Goal: Communication & Community: Participate in discussion

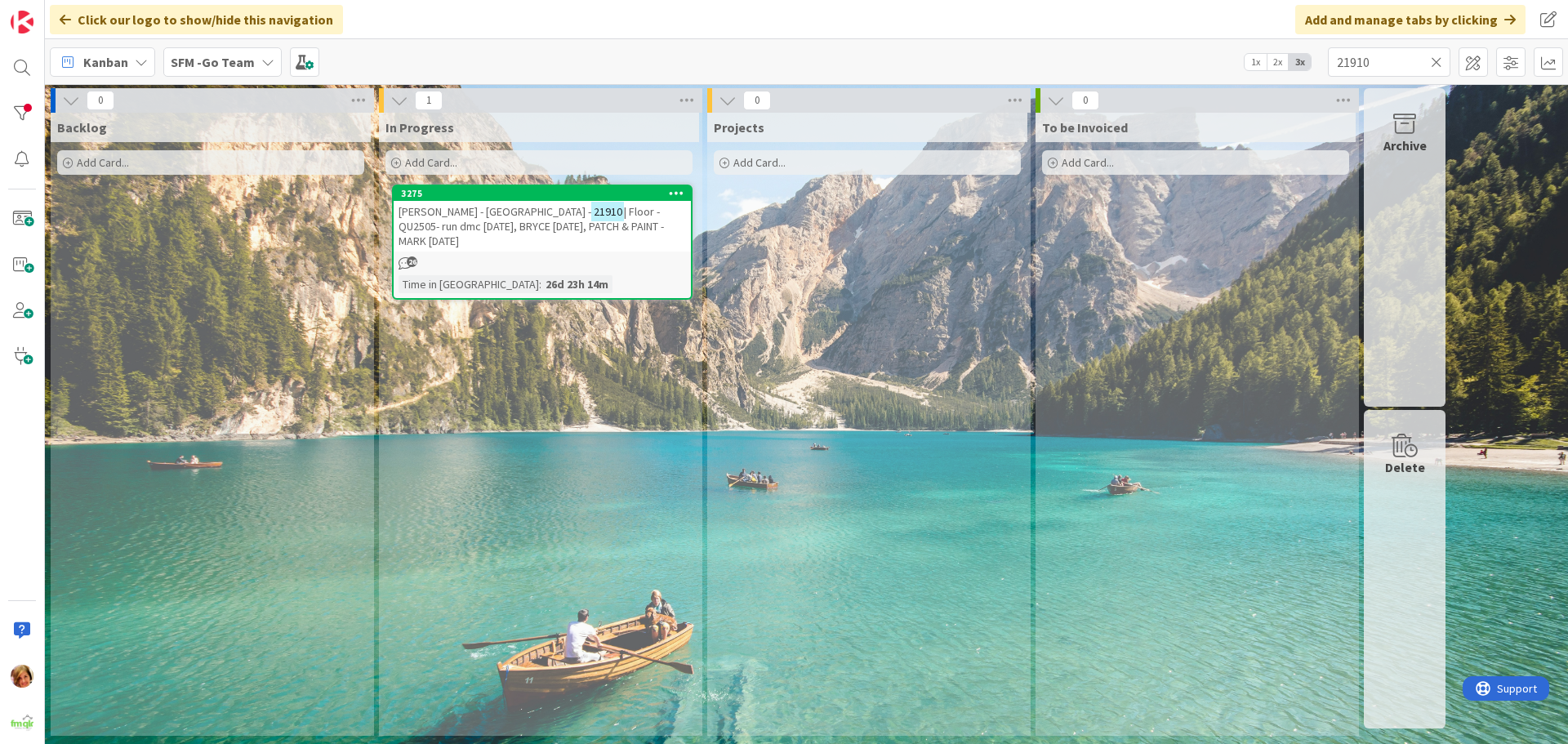
click at [1437, 61] on icon at bounding box center [1437, 62] width 12 height 15
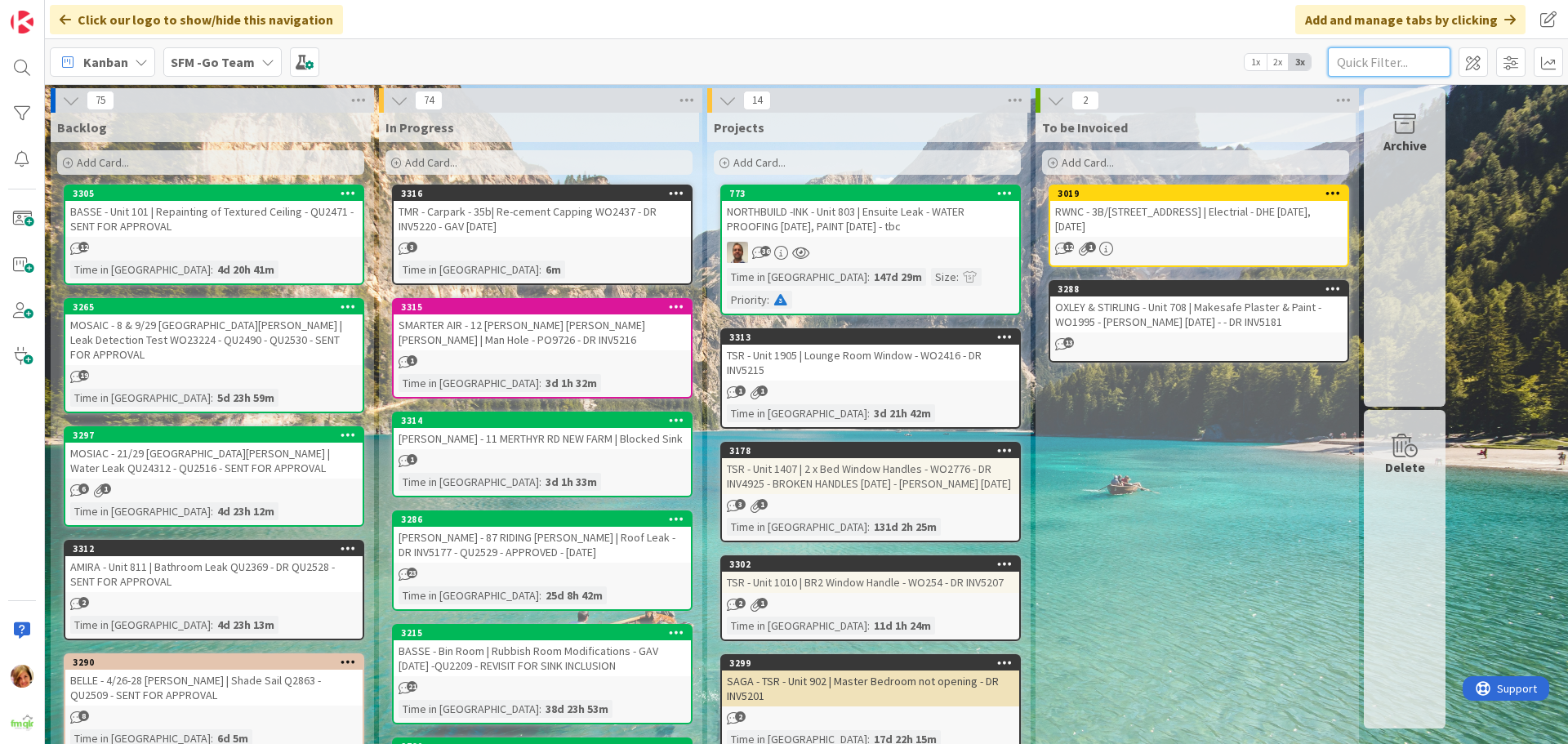
click at [1403, 61] on input "text" at bounding box center [1389, 61] width 122 height 29
type input "PEPPERS"
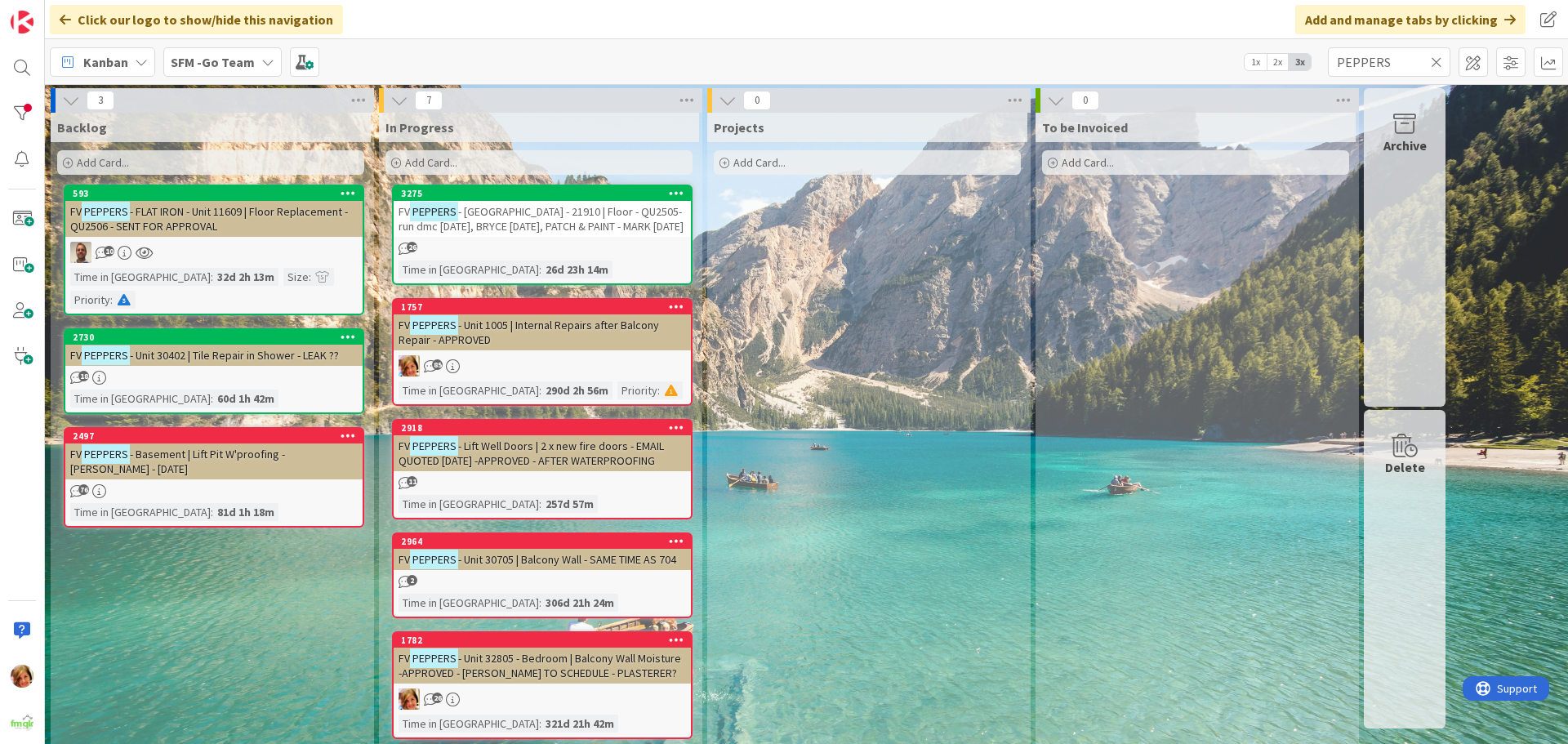
click at [508, 208] on span "- [GEOGRAPHIC_DATA] - 21910 | Floor - QU2505- run dmc [DATE], BRYCE [DATE], PAT…" at bounding box center [541, 219] width 285 height 29
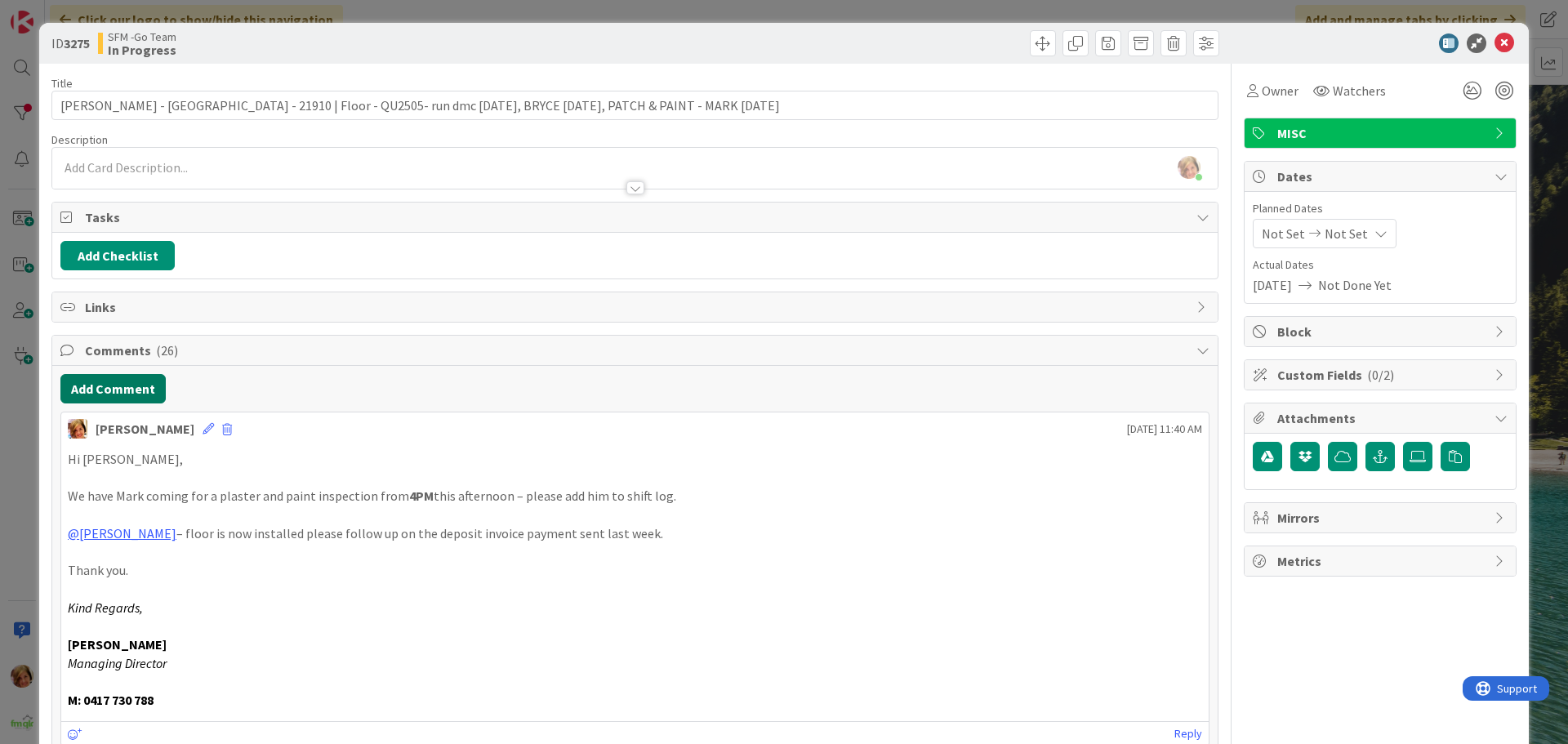
click at [121, 393] on button "Add Comment" at bounding box center [113, 388] width 105 height 29
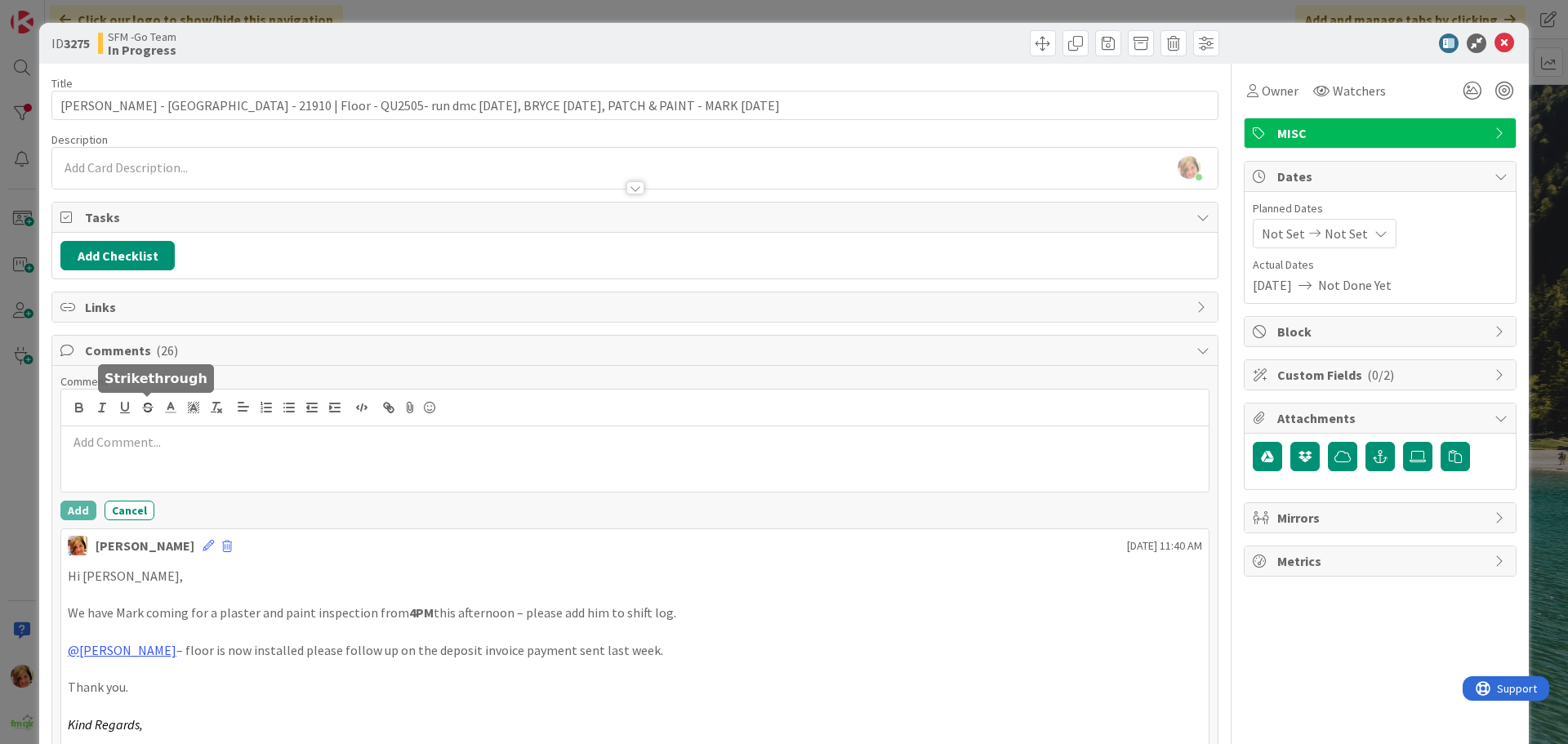
click at [173, 442] on p at bounding box center [635, 442] width 1135 height 19
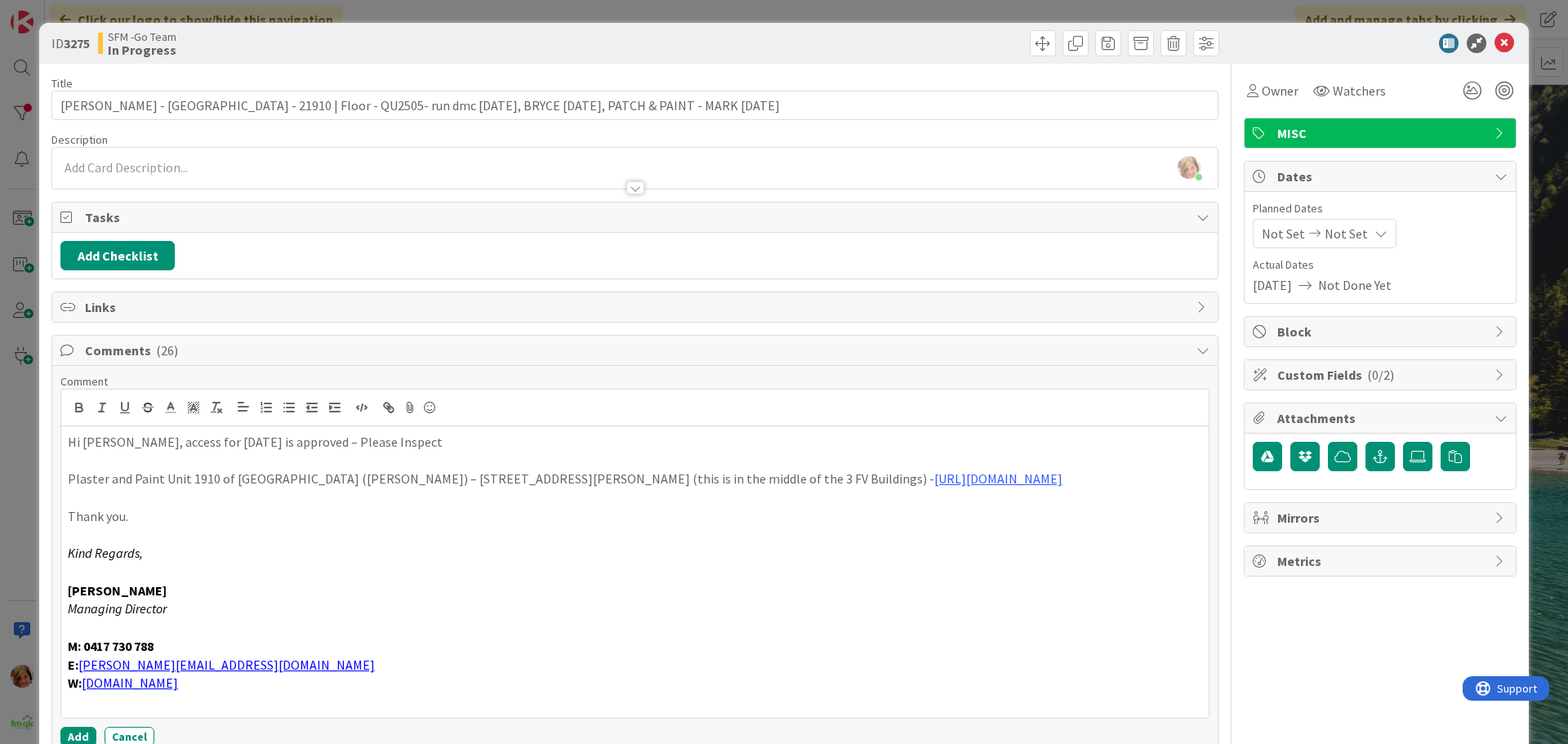
scroll to position [163, 0]
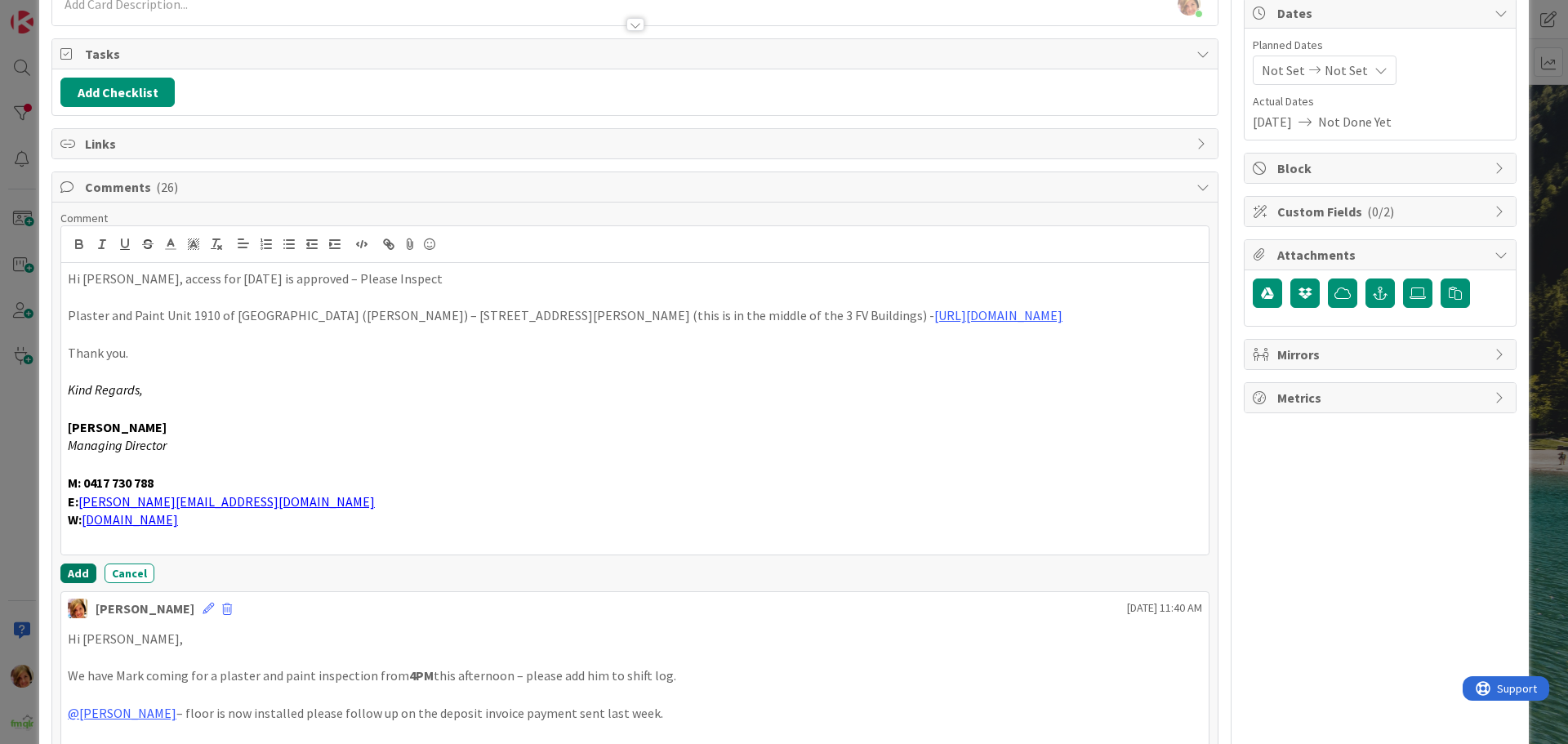
click at [79, 569] on button "Add" at bounding box center [78, 573] width 36 height 19
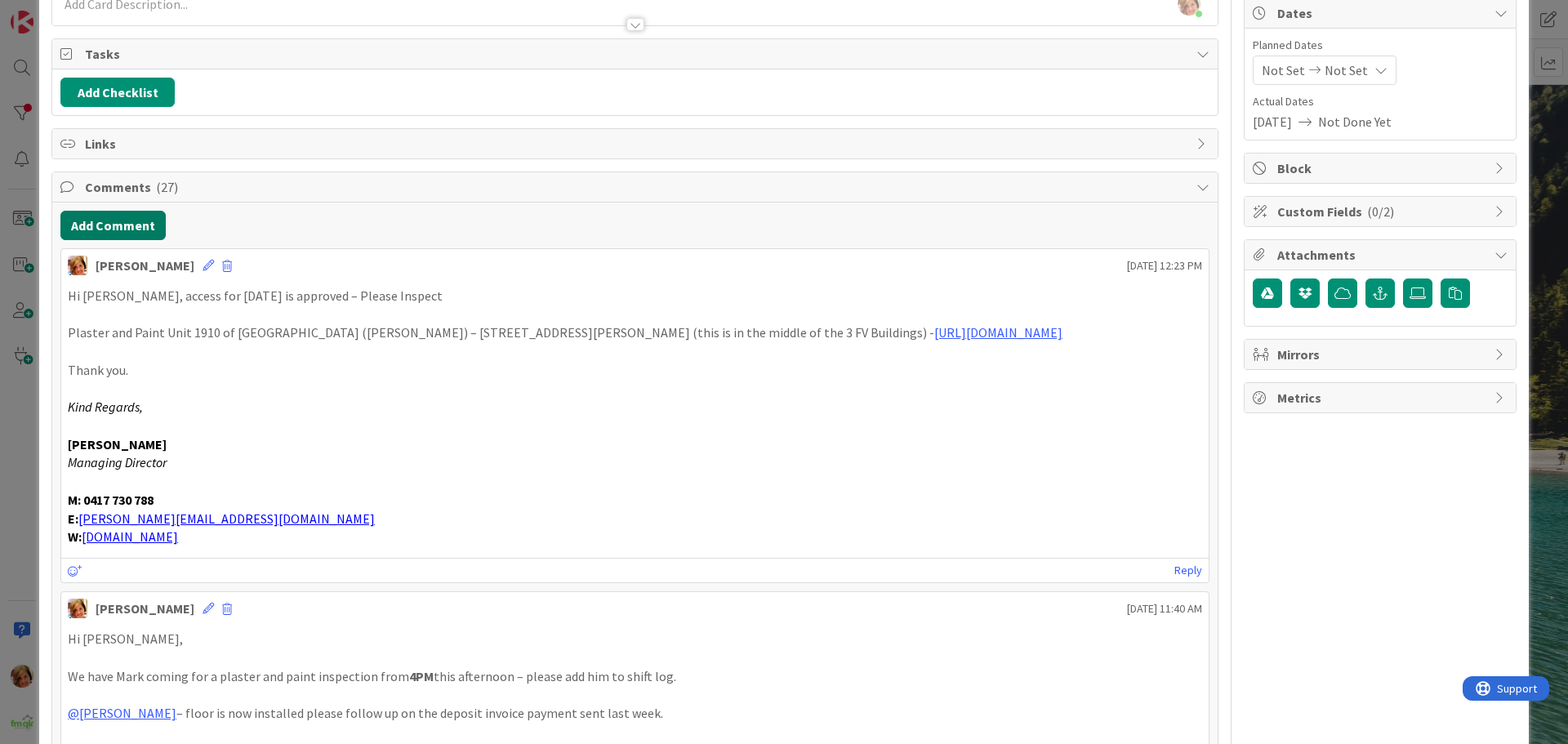
click at [102, 227] on button "Add Comment" at bounding box center [113, 225] width 105 height 29
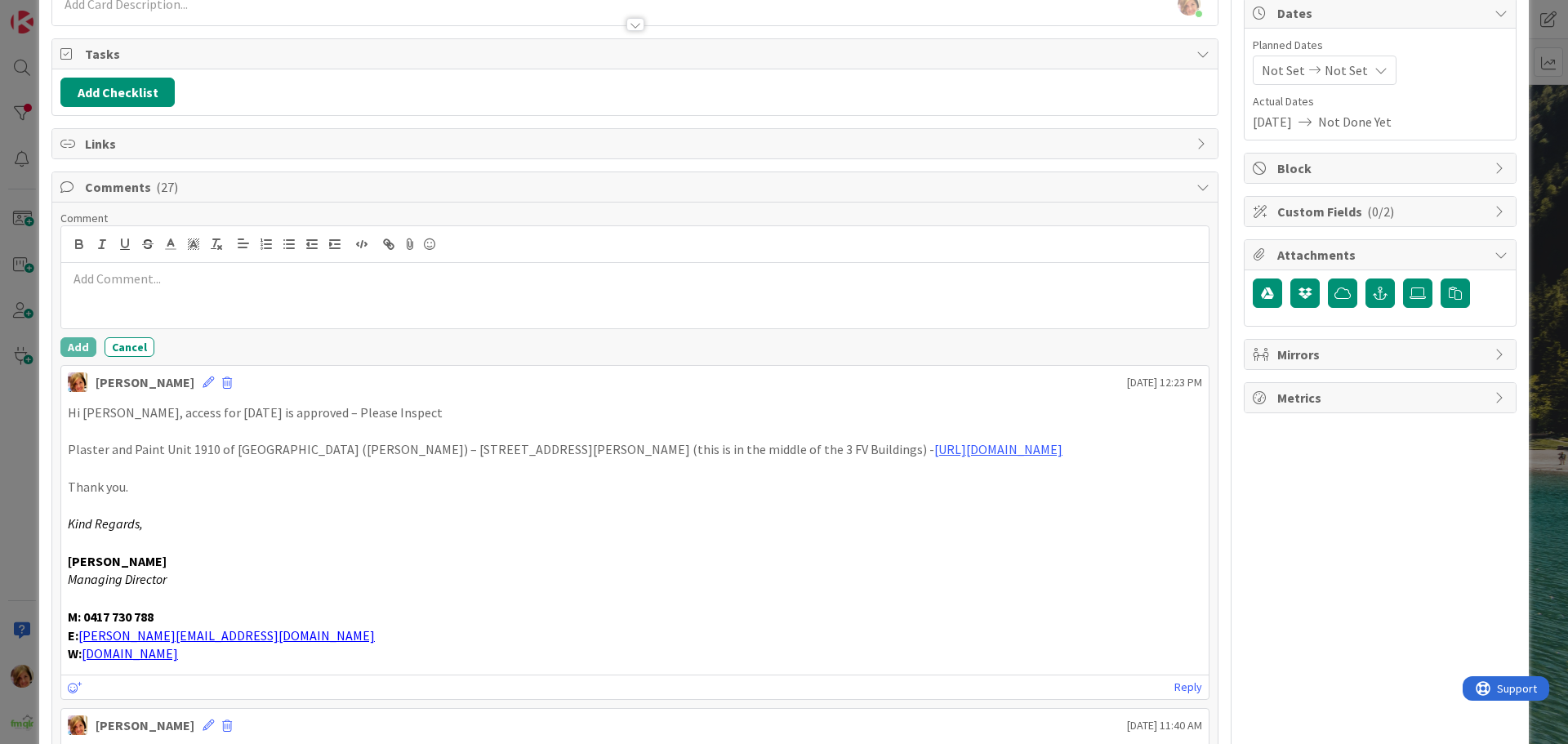
click at [127, 287] on p at bounding box center [635, 278] width 1135 height 19
click at [69, 350] on button "Add" at bounding box center [78, 351] width 36 height 19
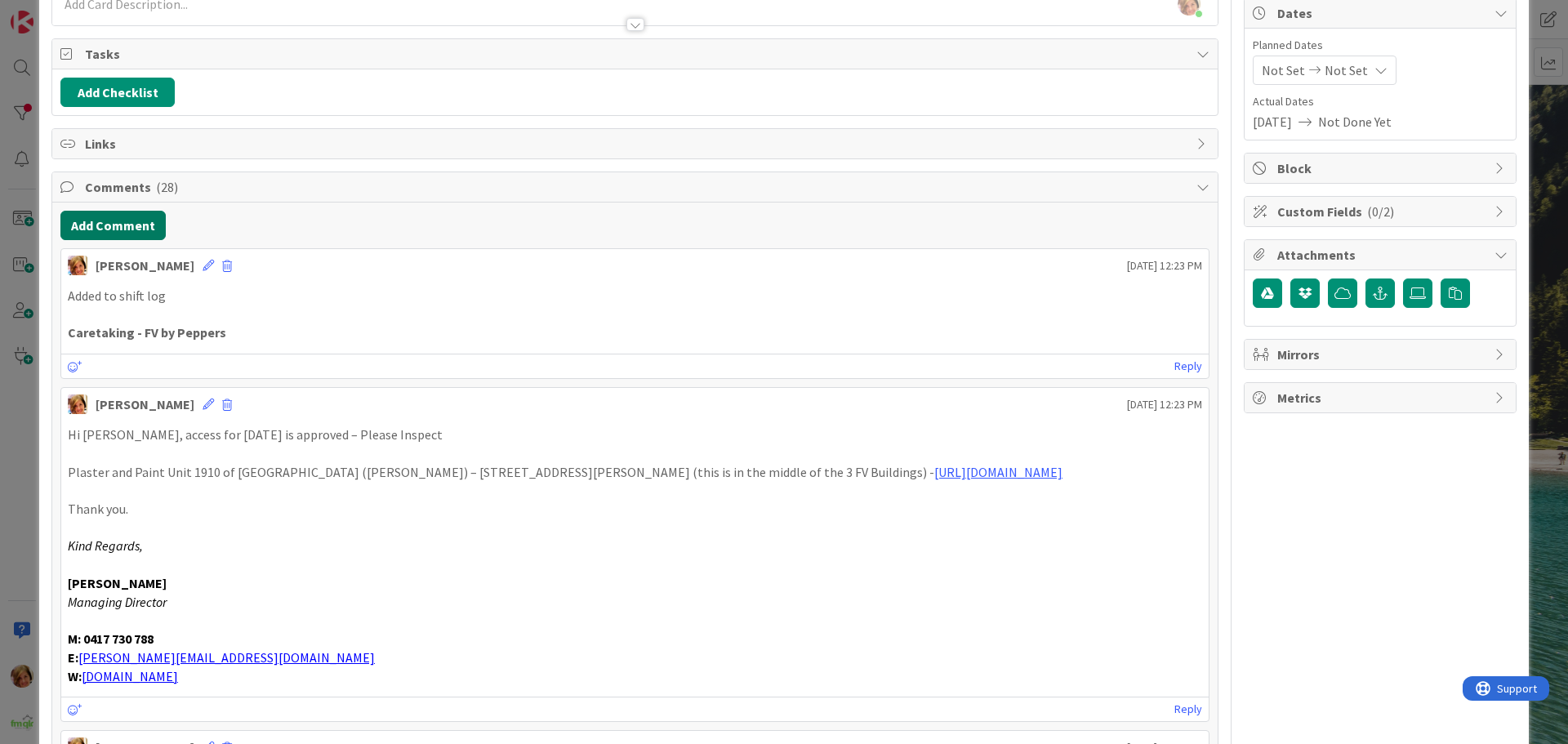
click at [120, 221] on button "Add Comment" at bounding box center [113, 225] width 105 height 29
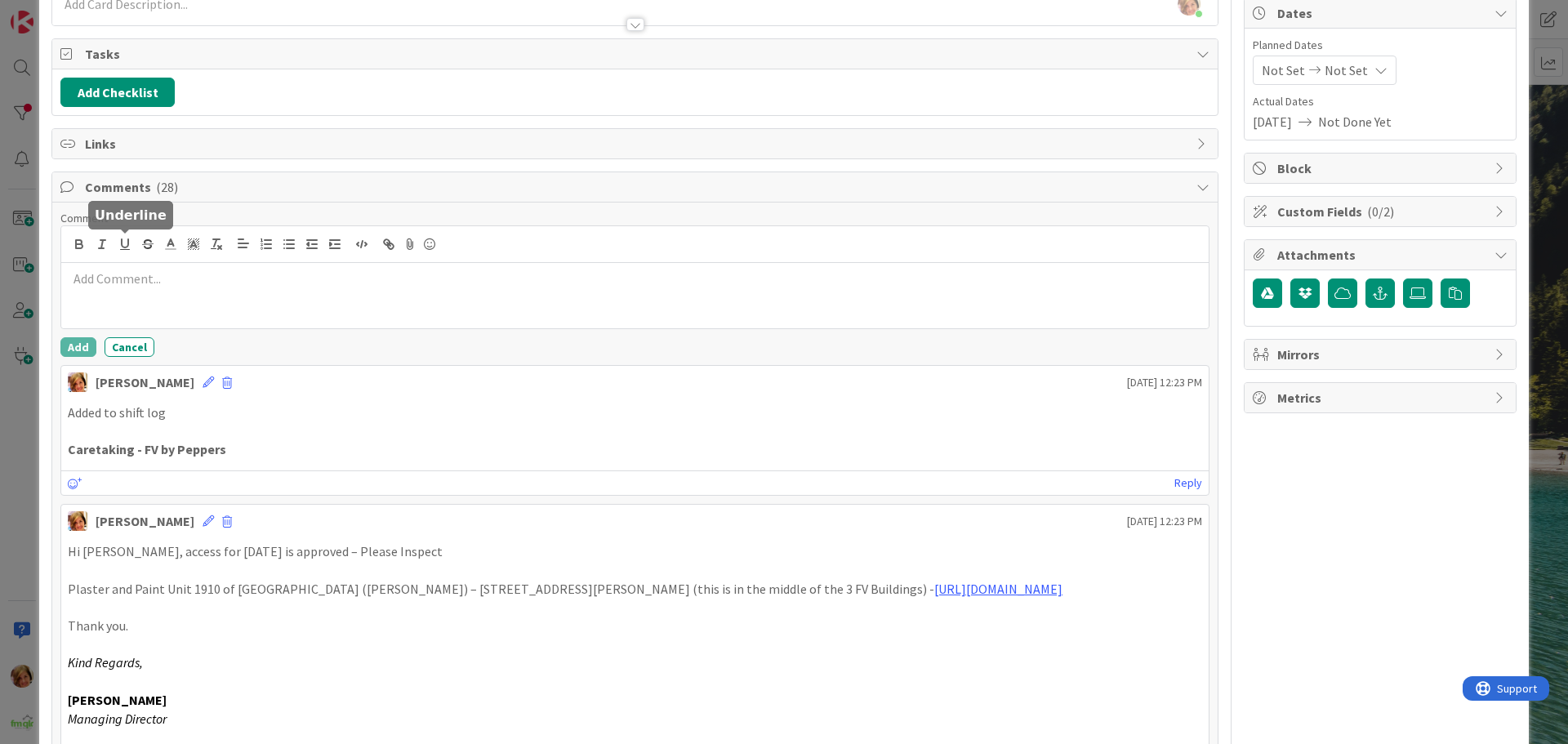
click at [128, 281] on p at bounding box center [635, 278] width 1135 height 19
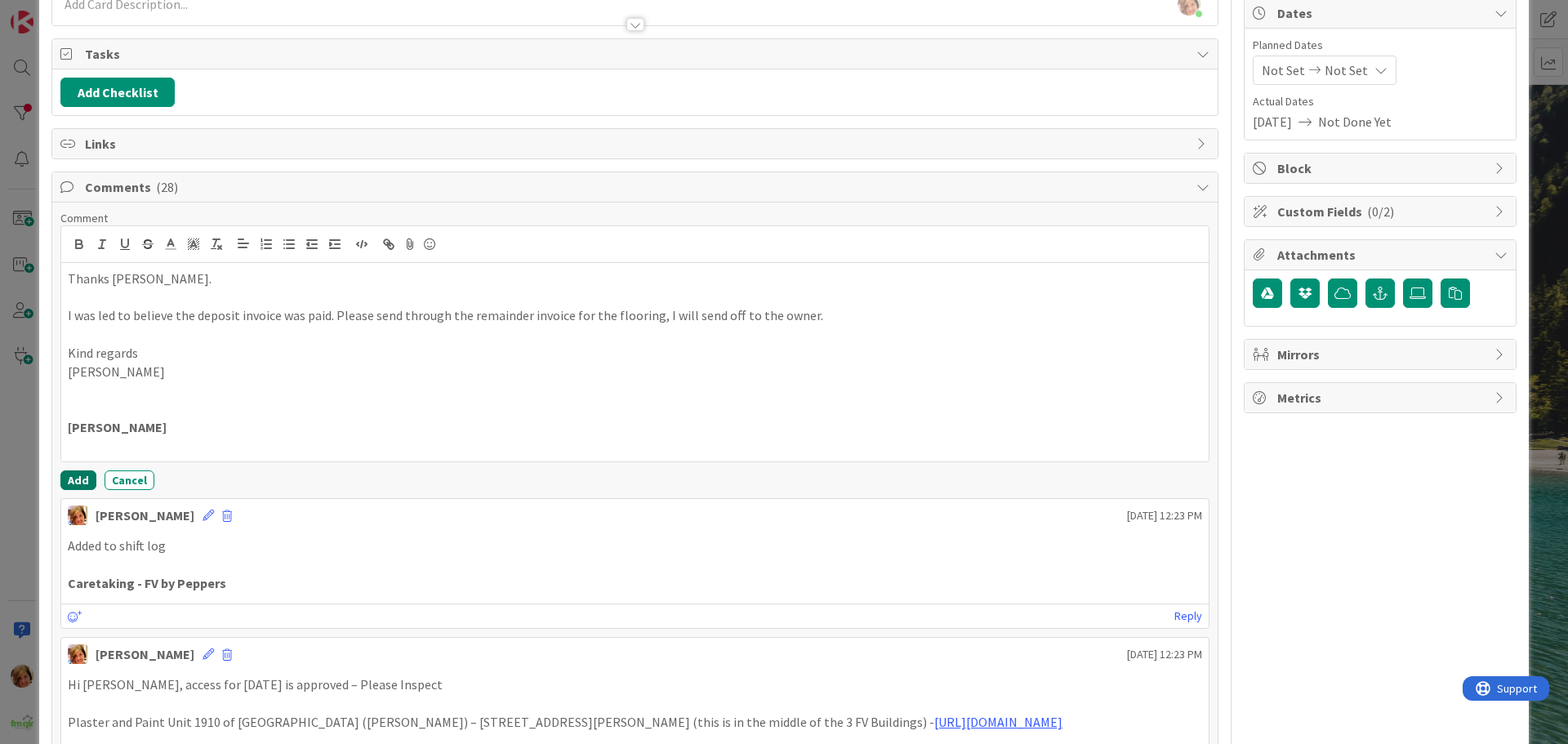
click at [75, 481] on button "Add" at bounding box center [78, 480] width 36 height 19
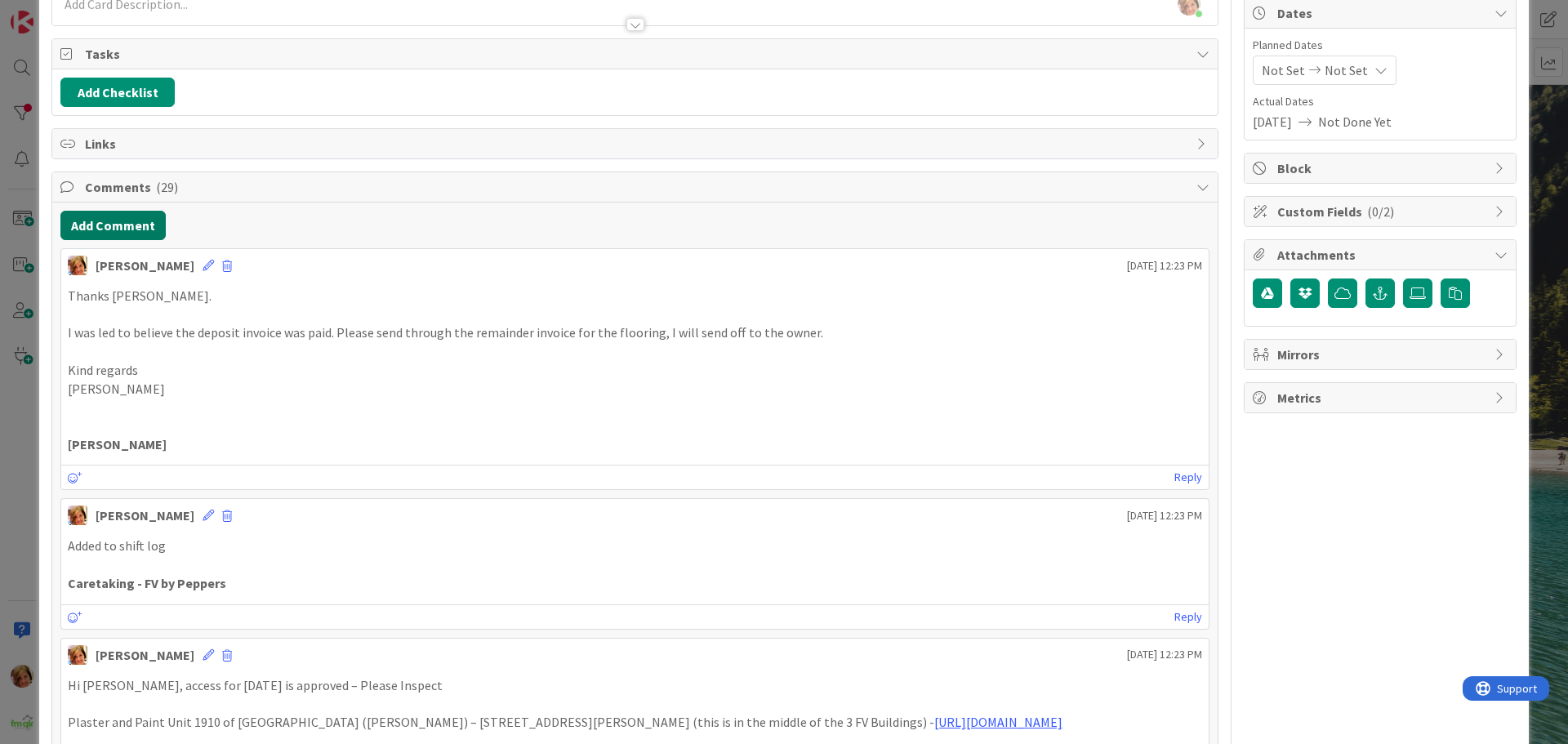
click at [133, 221] on button "Add Comment" at bounding box center [113, 225] width 105 height 29
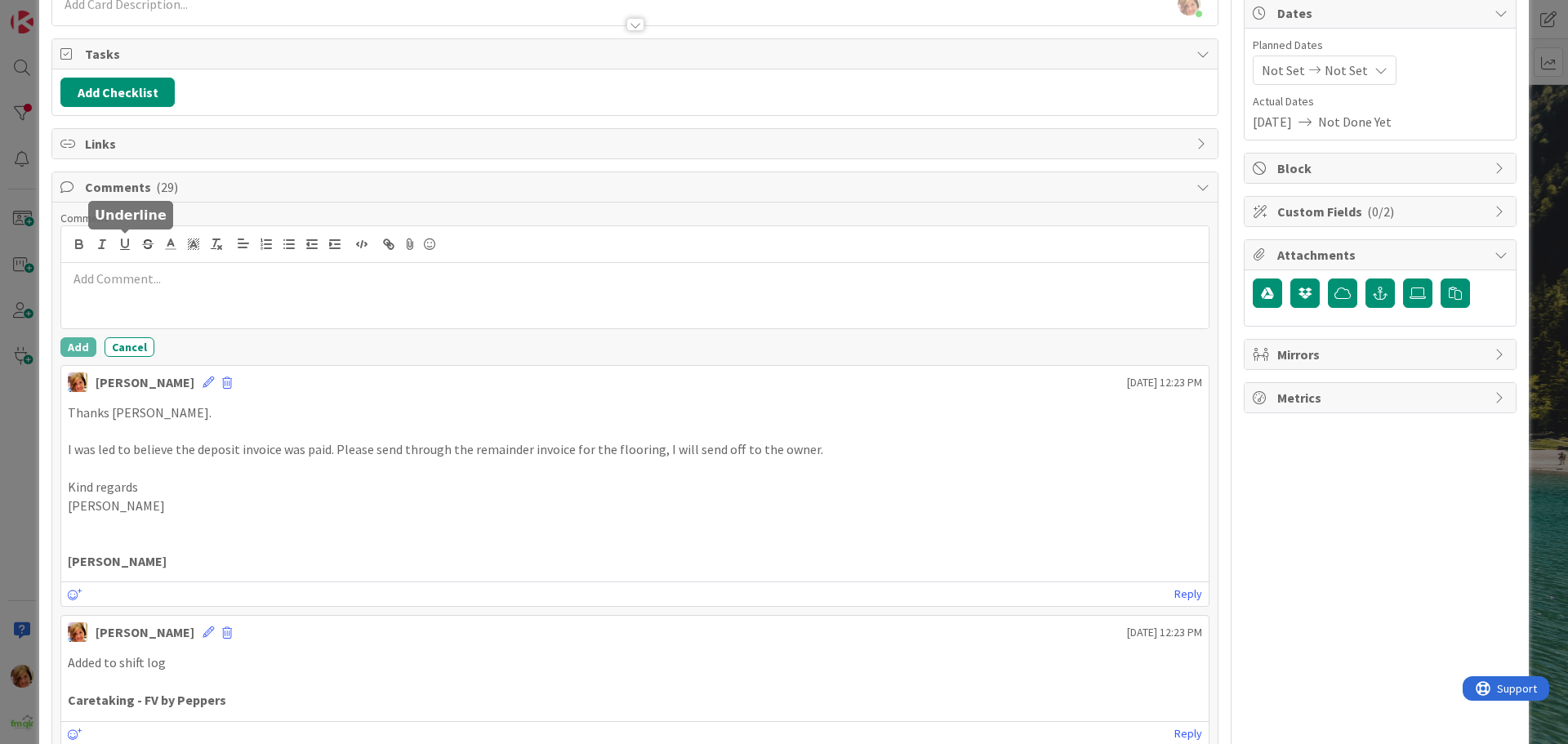
click at [147, 291] on div at bounding box center [635, 296] width 1148 height 66
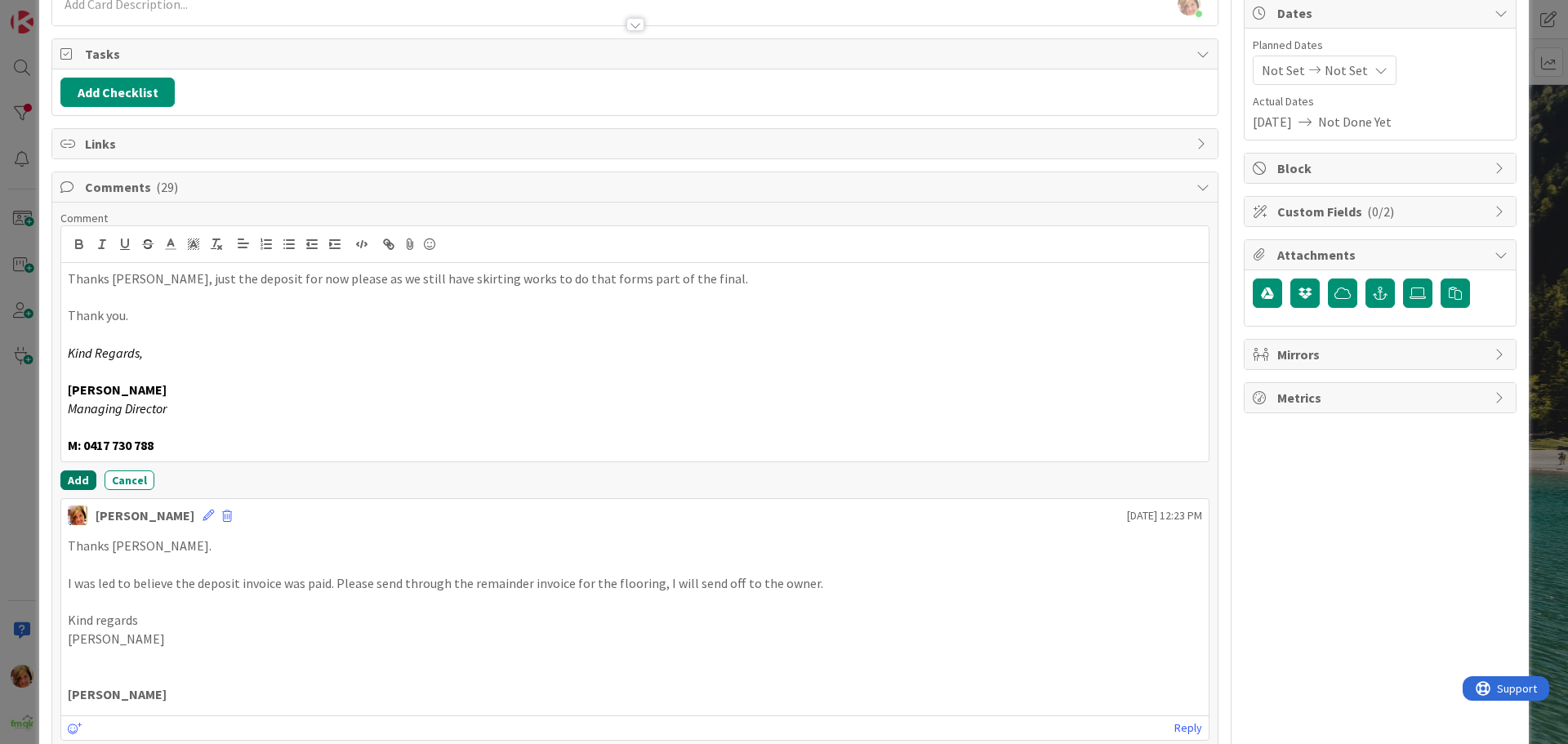
drag, startPoint x: 82, startPoint y: 477, endPoint x: 18, endPoint y: 473, distance: 64.1
click at [81, 477] on button "Add" at bounding box center [78, 480] width 36 height 19
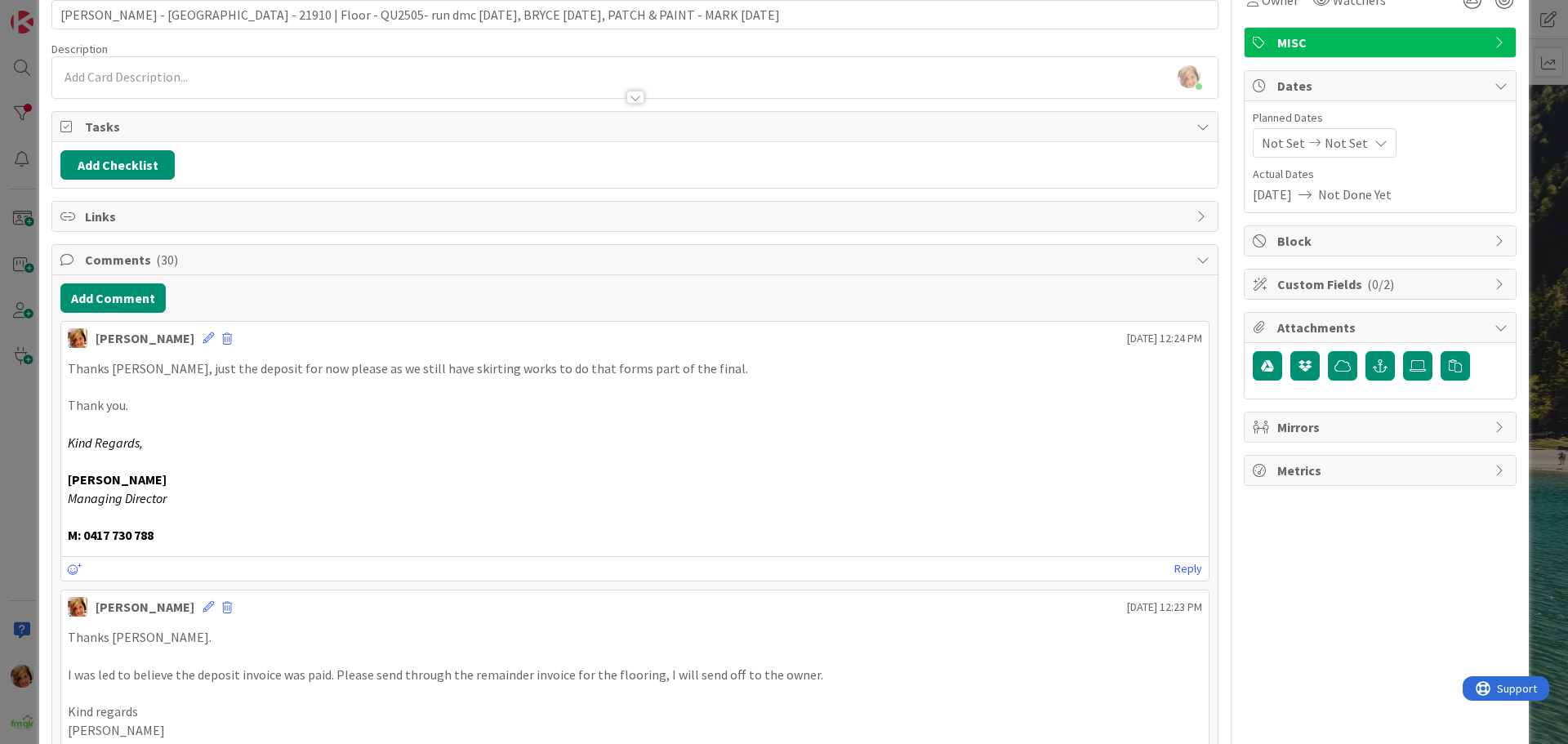
scroll to position [0, 0]
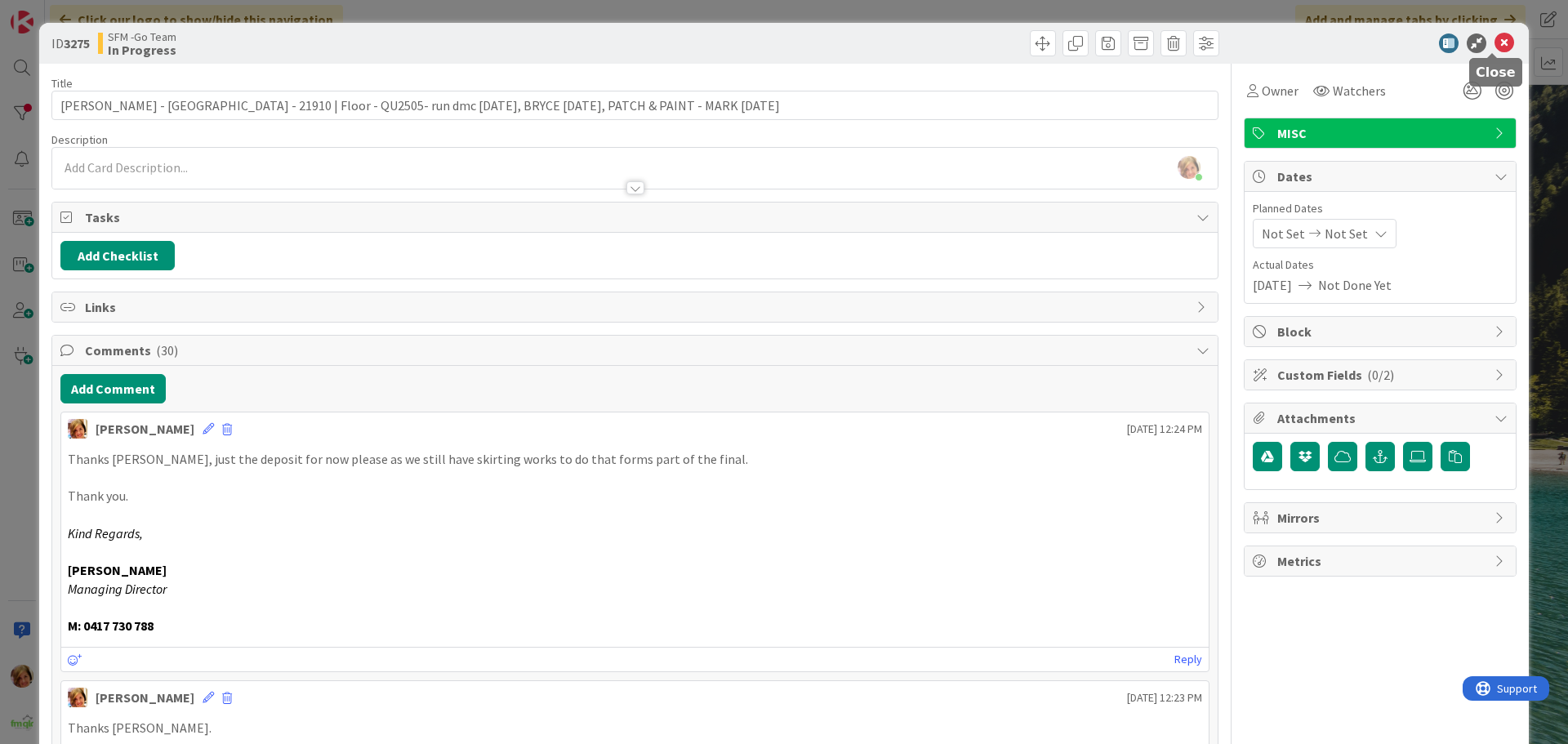
drag, startPoint x: 1494, startPoint y: 43, endPoint x: 897, endPoint y: 41, distance: 597.0
click at [1494, 43] on icon at bounding box center [1504, 43] width 19 height 19
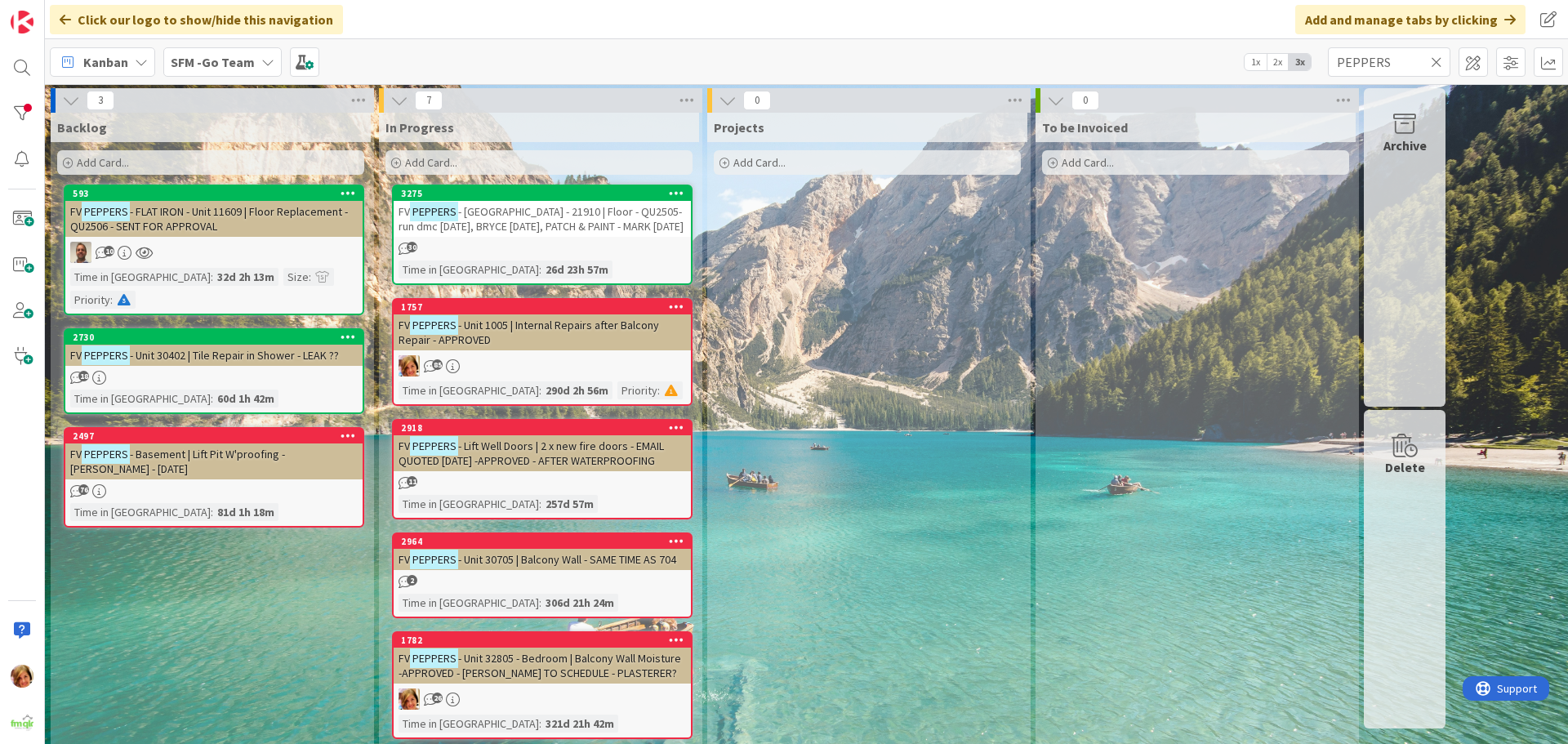
click at [1437, 61] on icon at bounding box center [1437, 62] width 12 height 15
click at [1436, 62] on input "text" at bounding box center [1389, 61] width 122 height 29
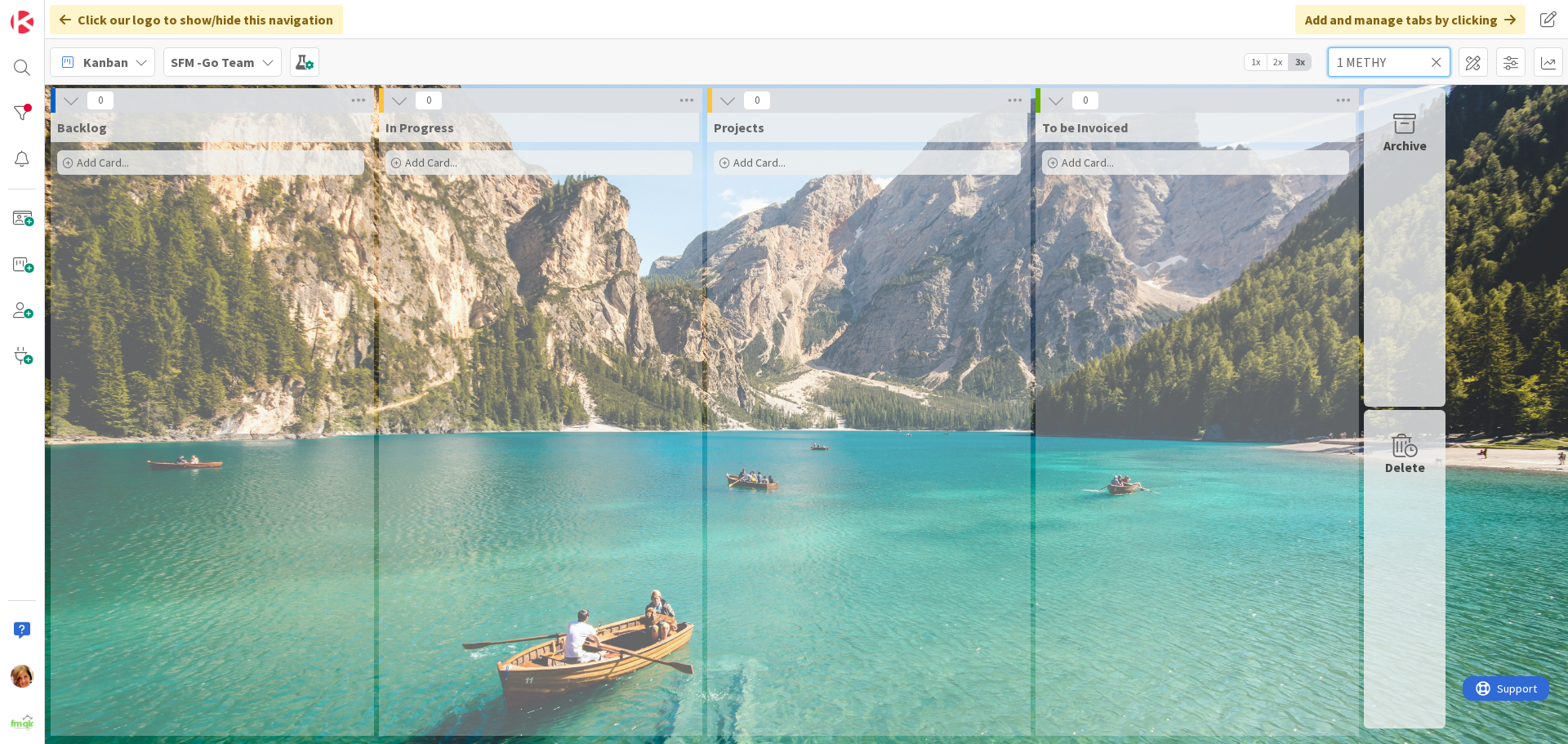
type input "1 METHYR"
click at [1436, 59] on icon at bounding box center [1437, 62] width 12 height 15
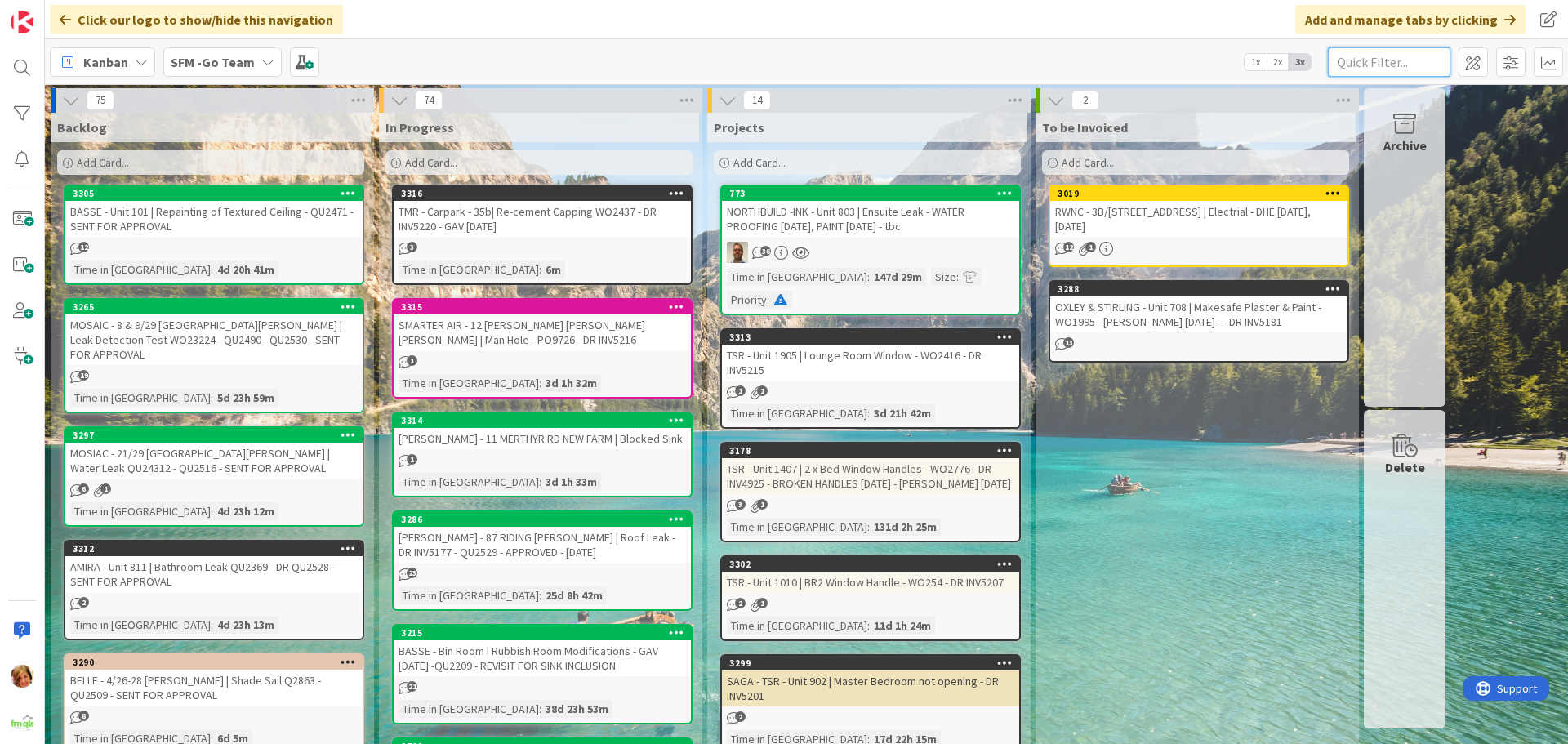
click at [1436, 59] on input "text" at bounding box center [1389, 61] width 122 height 29
type input "11"
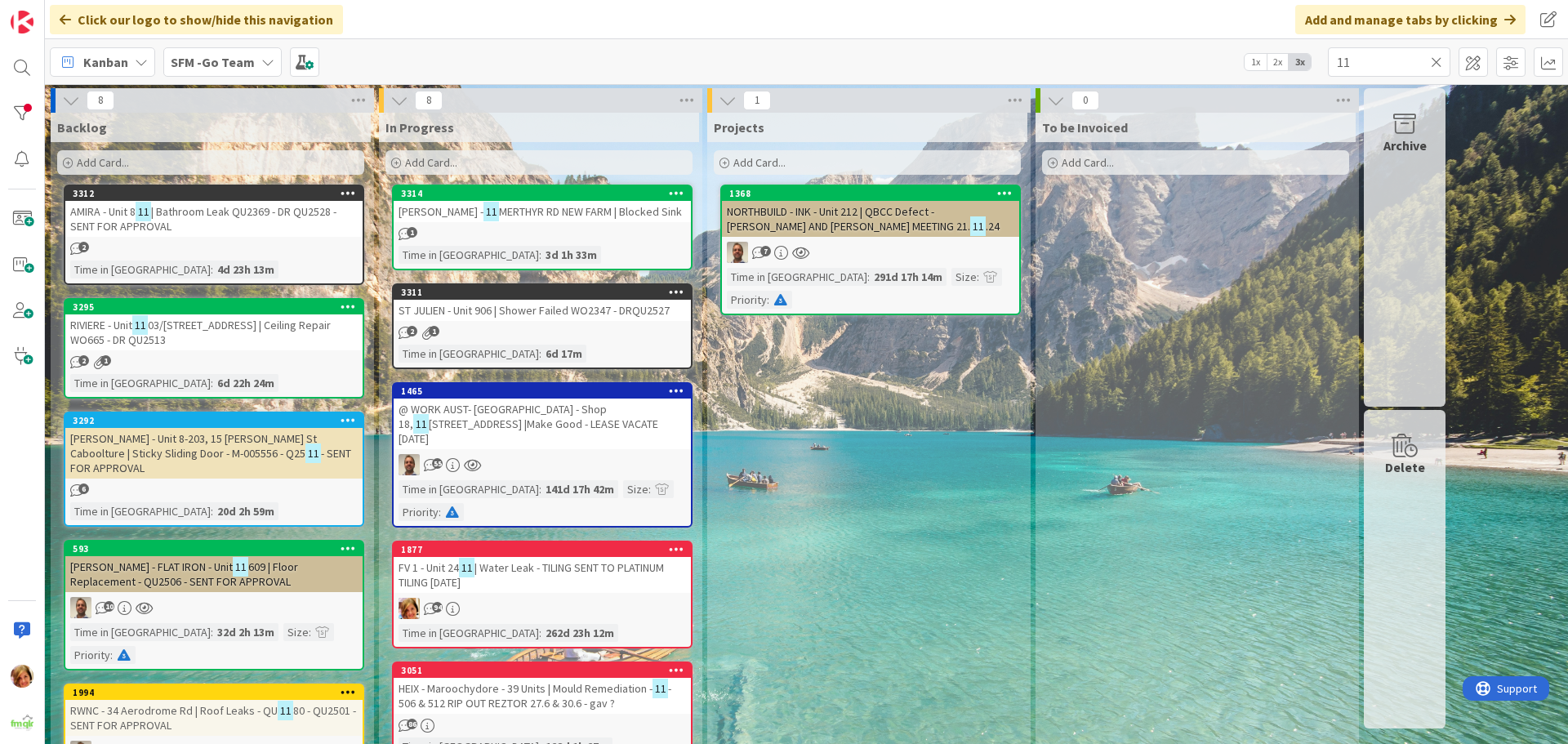
click at [538, 210] on span "MERTHYR RD NEW FARM | Blocked Sink" at bounding box center [590, 212] width 183 height 15
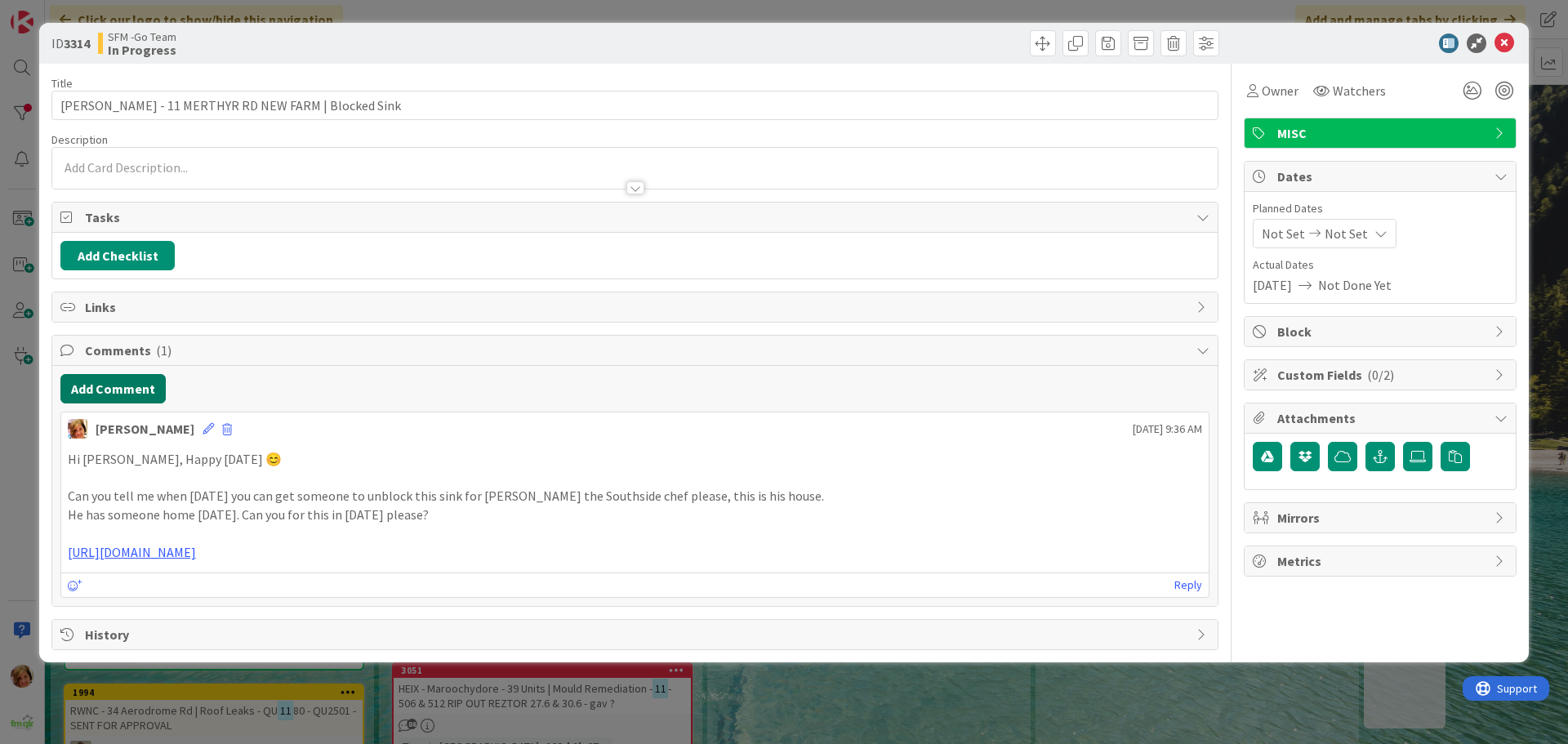
click at [126, 387] on button "Add Comment" at bounding box center [113, 388] width 105 height 29
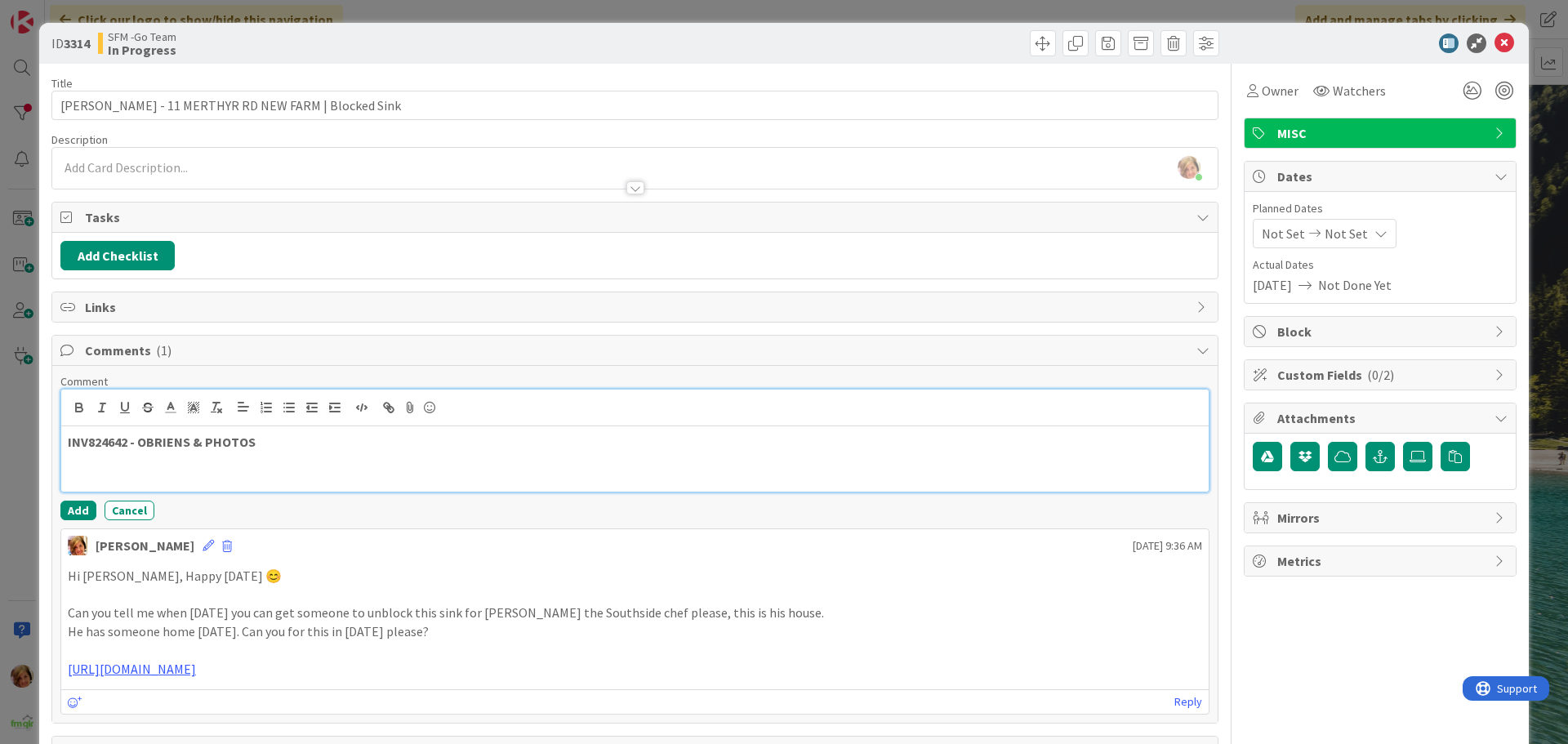
click at [275, 449] on p "INV824642 - OBRIENS & PHOTOS" at bounding box center [635, 442] width 1135 height 19
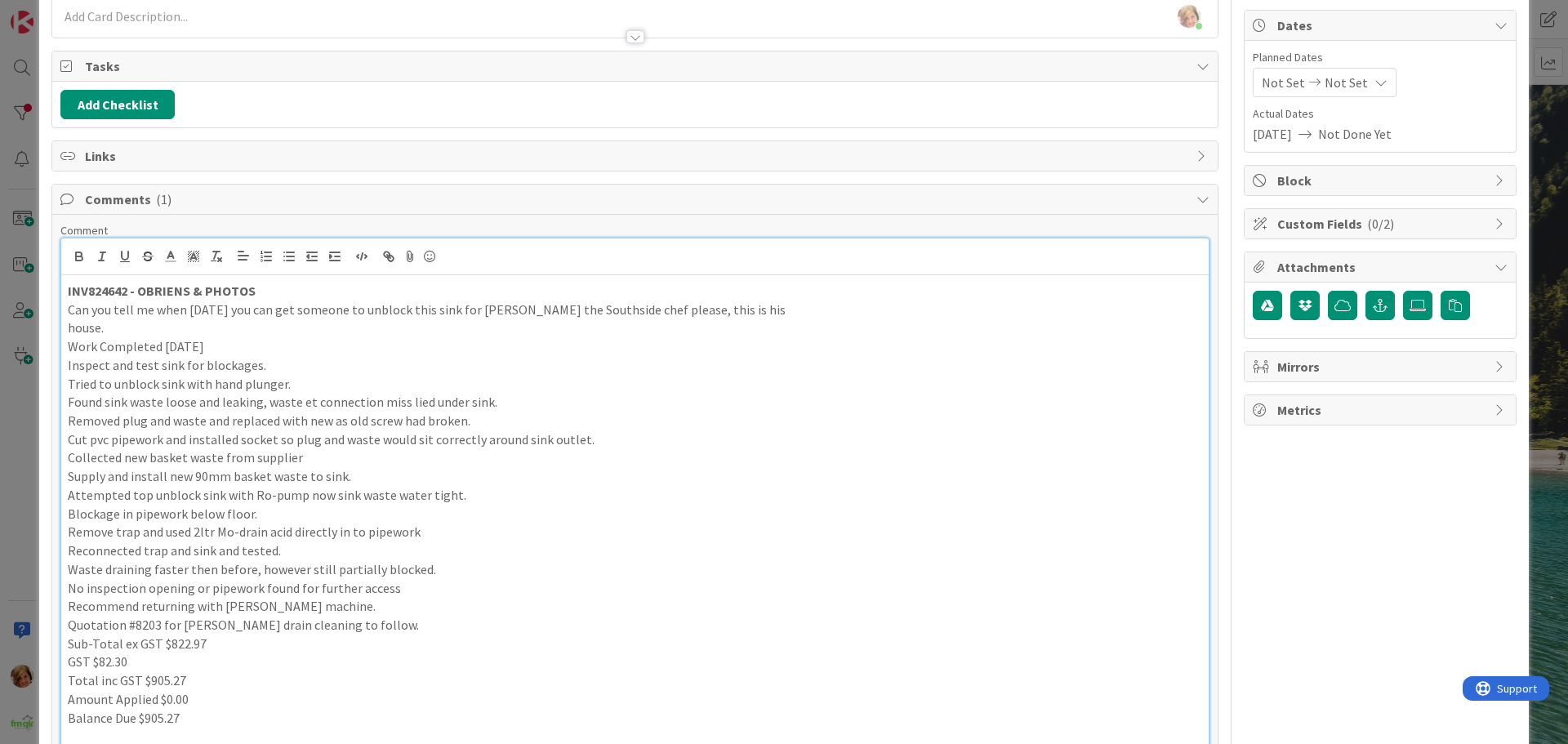
scroll to position [469, 0]
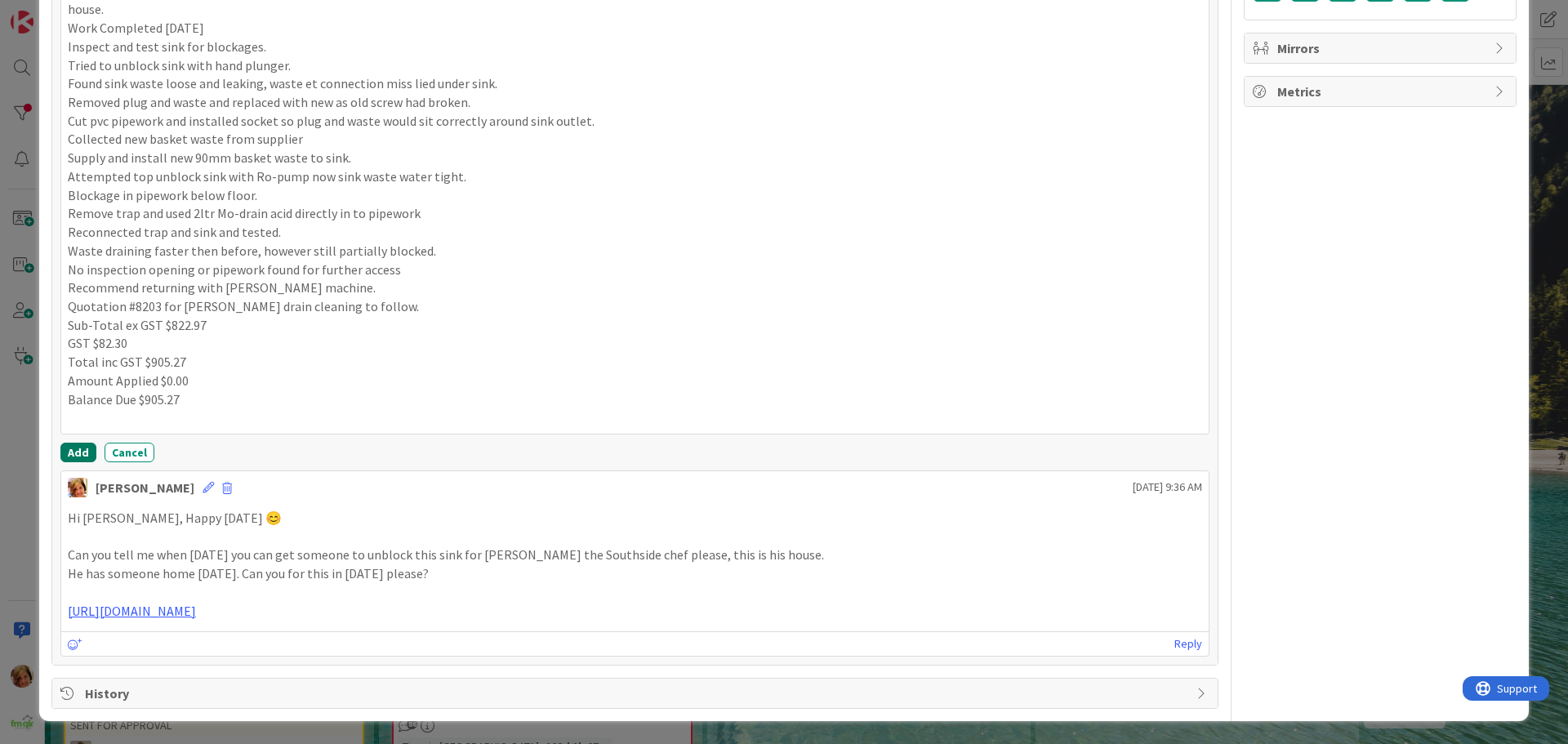
click at [75, 447] on button "Add" at bounding box center [78, 453] width 36 height 19
